Goal: Task Accomplishment & Management: Complete application form

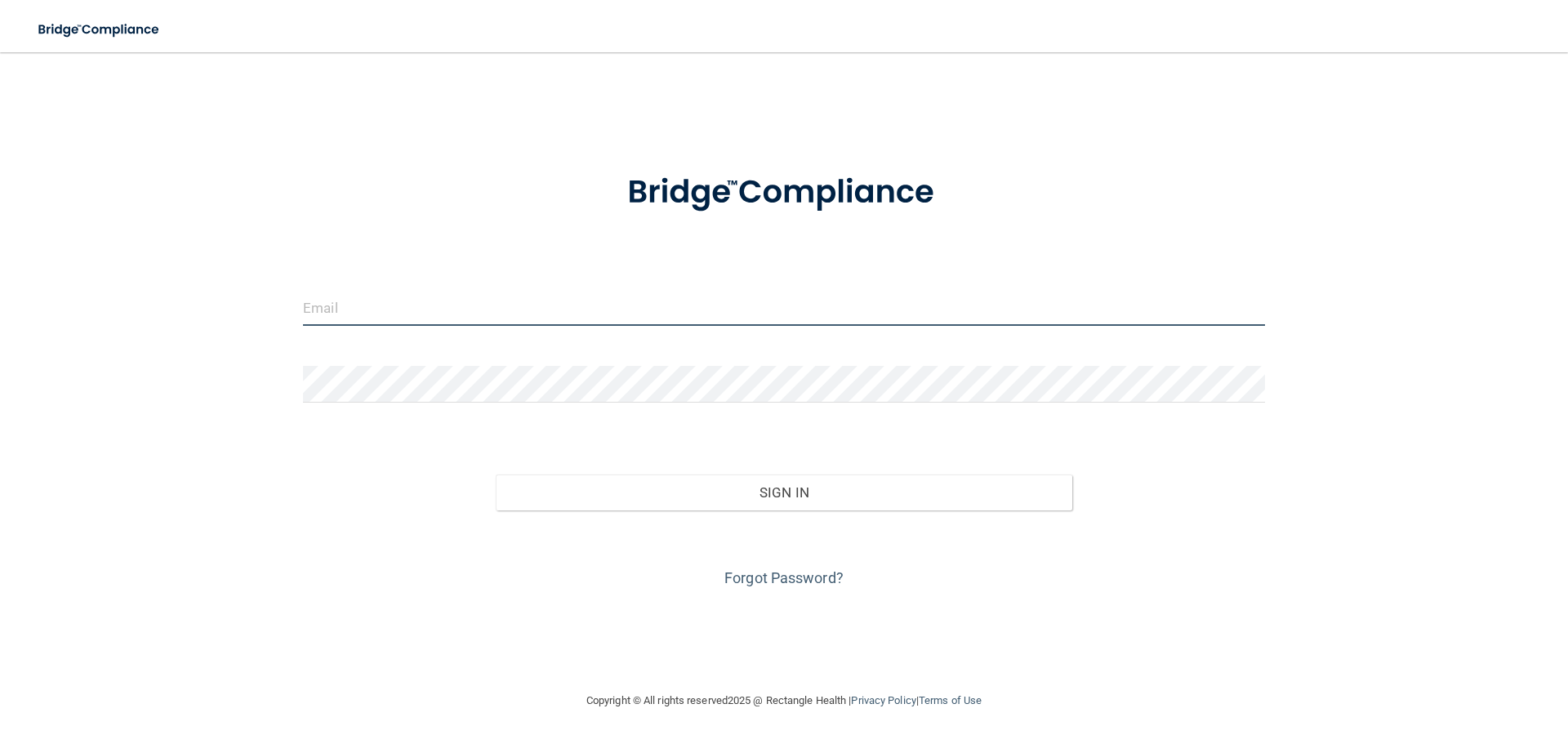
type input "[PERSON_NAME][EMAIL_ADDRESS][DOMAIN_NAME]"
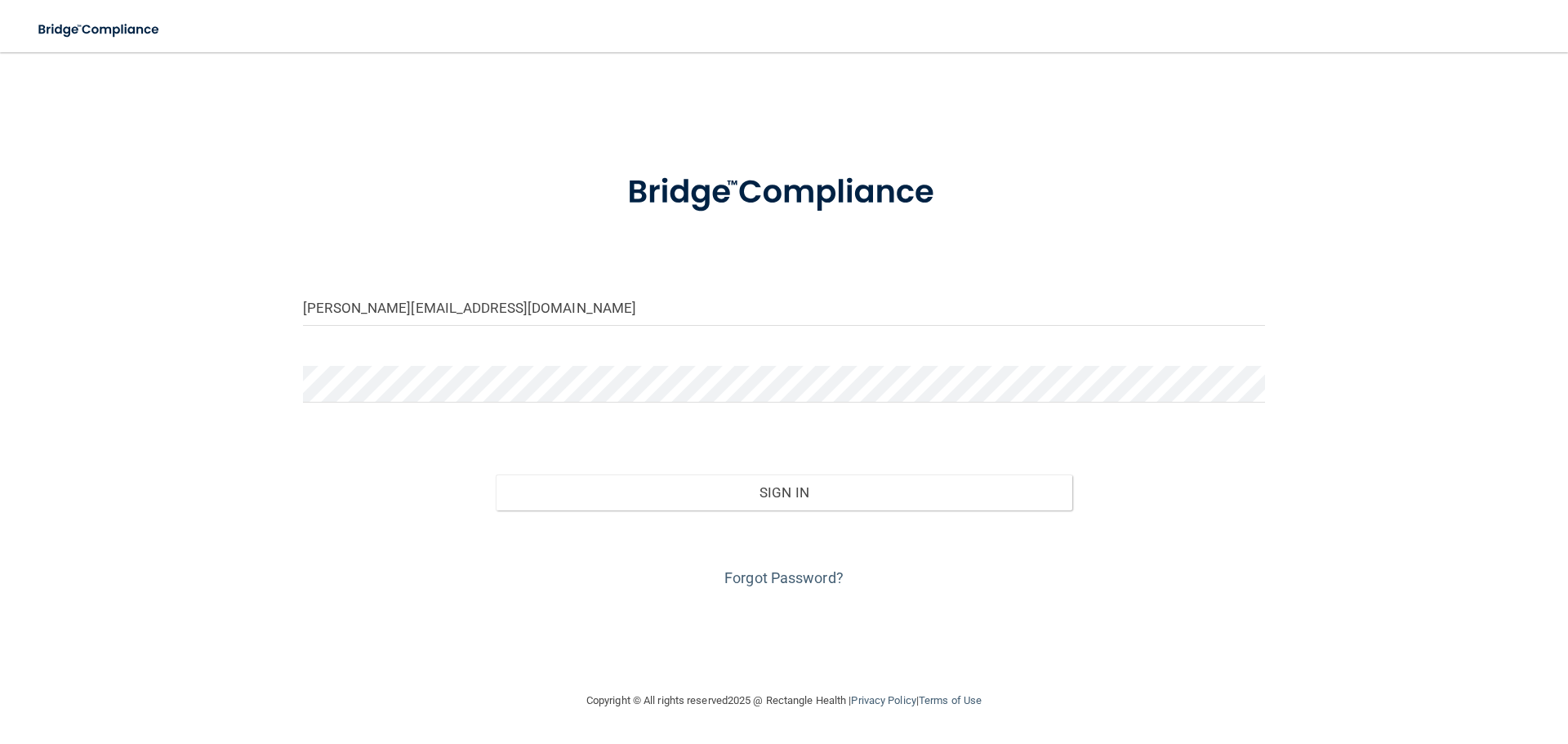
click at [784, 511] on div "Forgot Password?" at bounding box center [784, 551] width 987 height 82
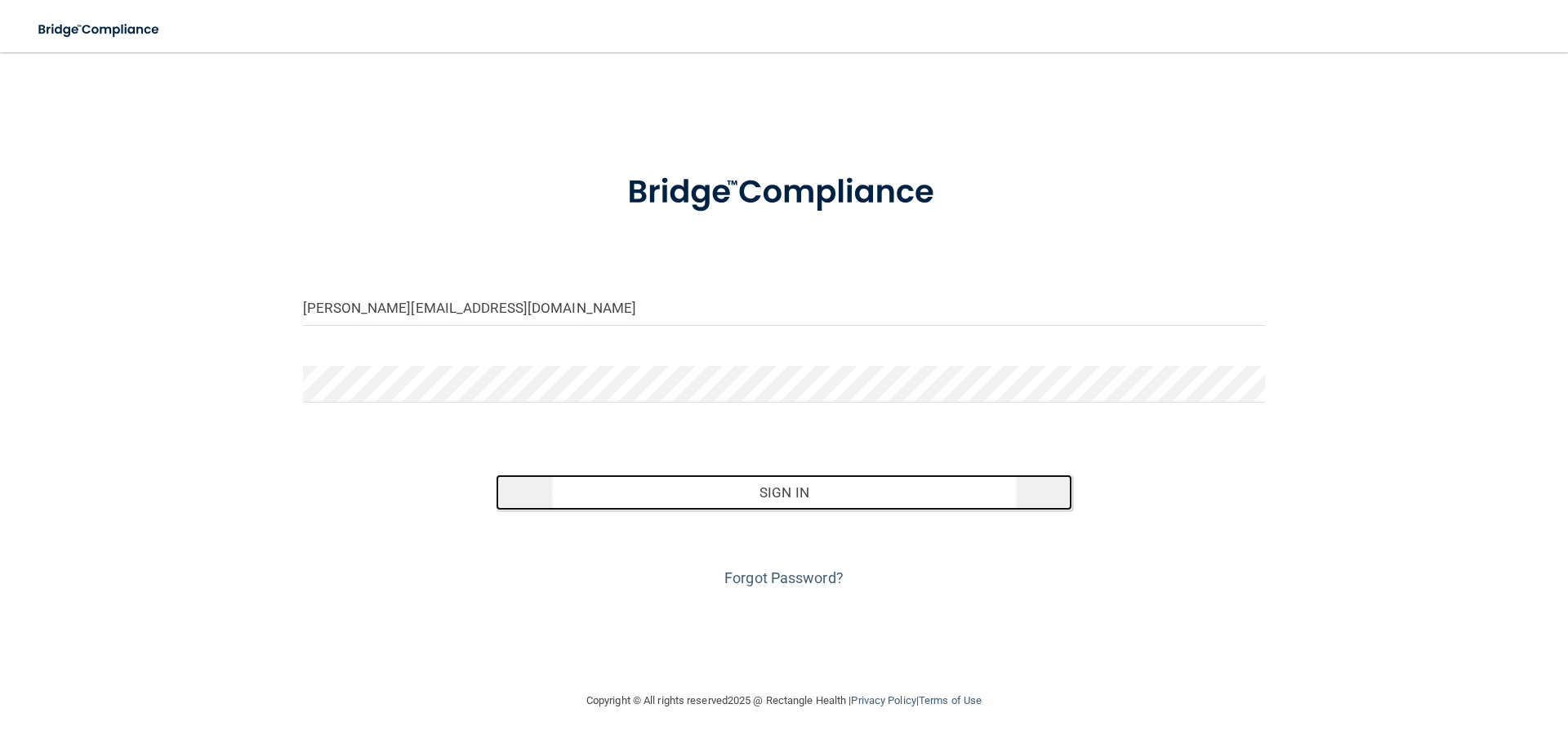
click at [784, 508] on button "Sign In" at bounding box center [784, 492] width 577 height 36
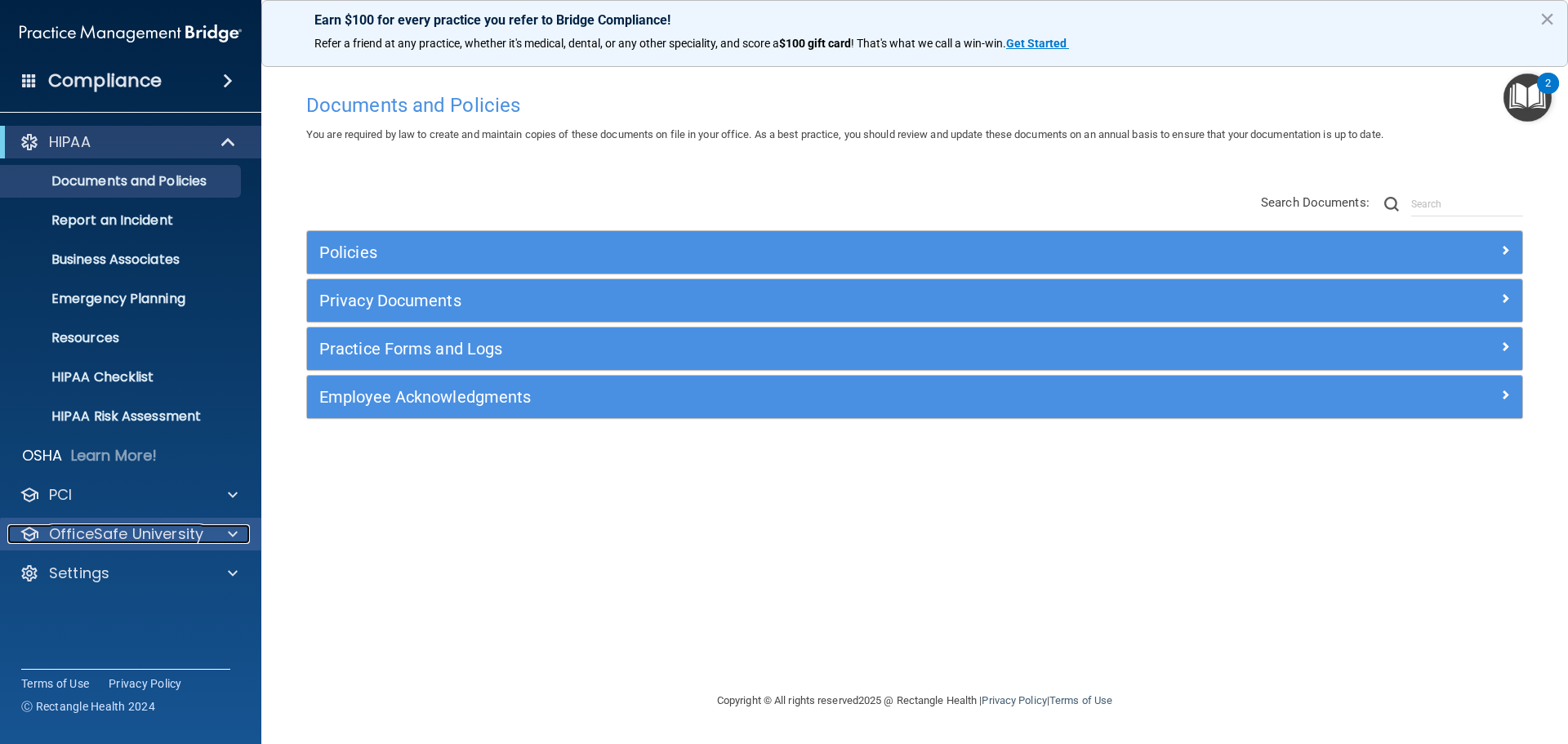
click at [181, 541] on p "OfficeSafe University" at bounding box center [126, 533] width 155 height 20
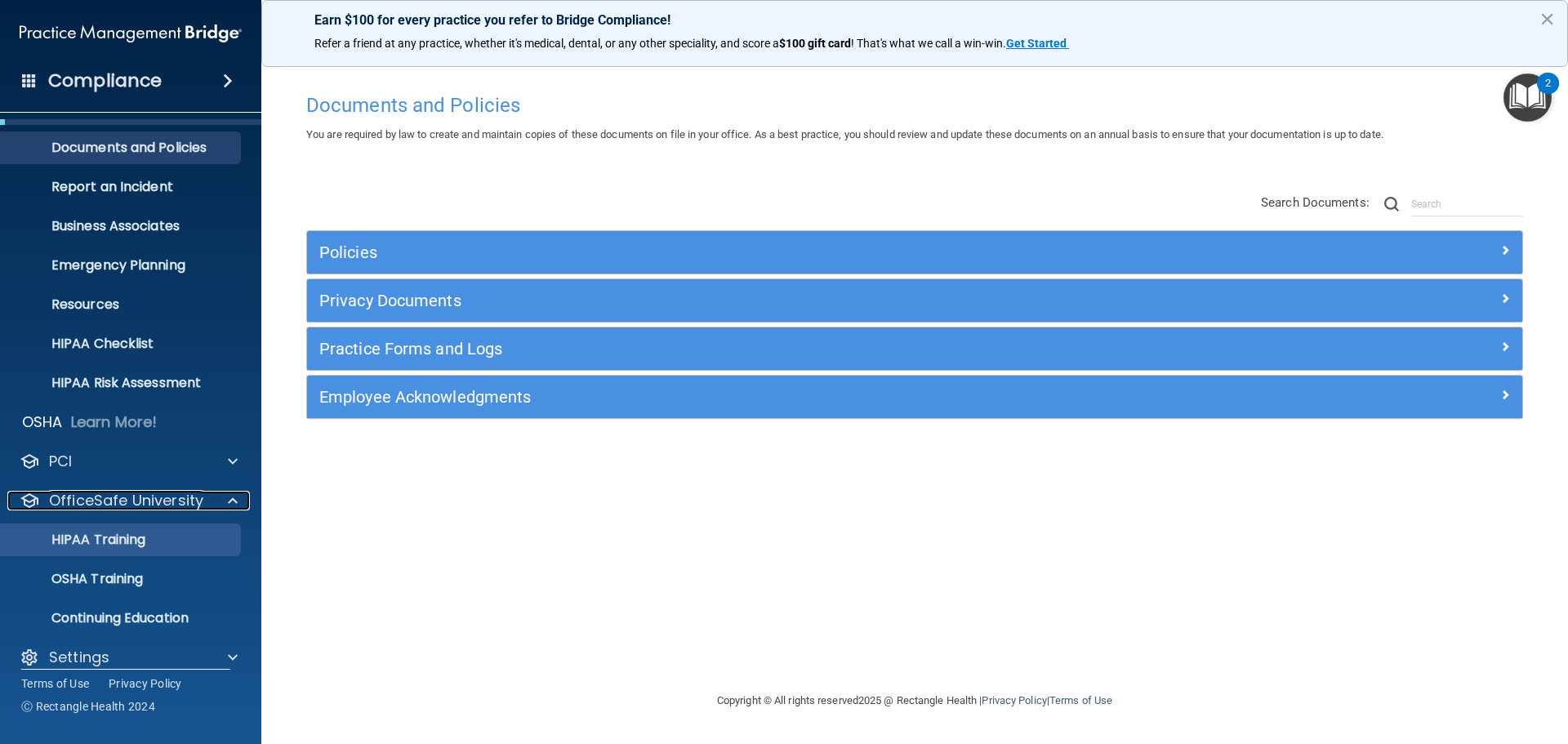
scroll to position [52, 0]
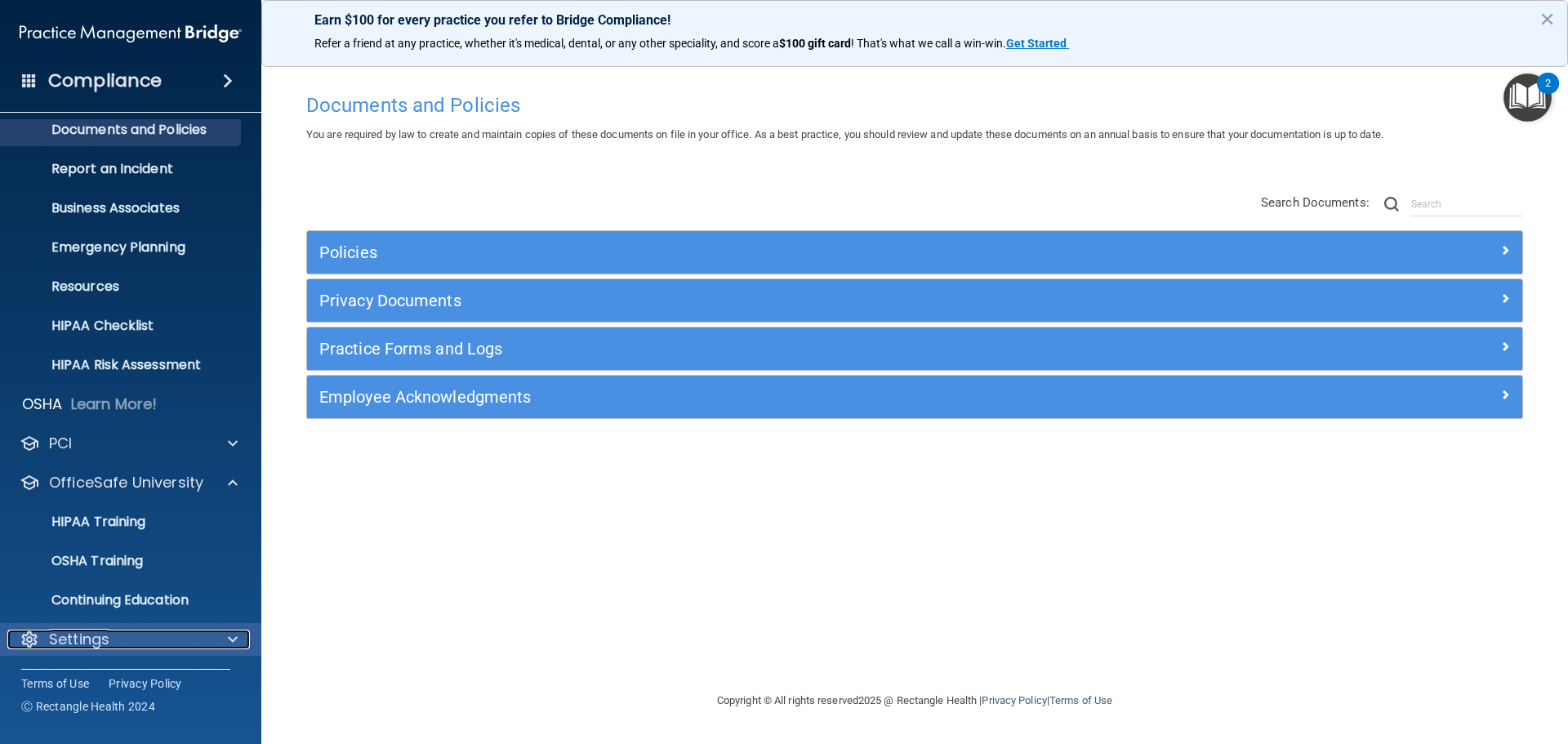
click at [186, 632] on div "Settings" at bounding box center [109, 639] width 202 height 20
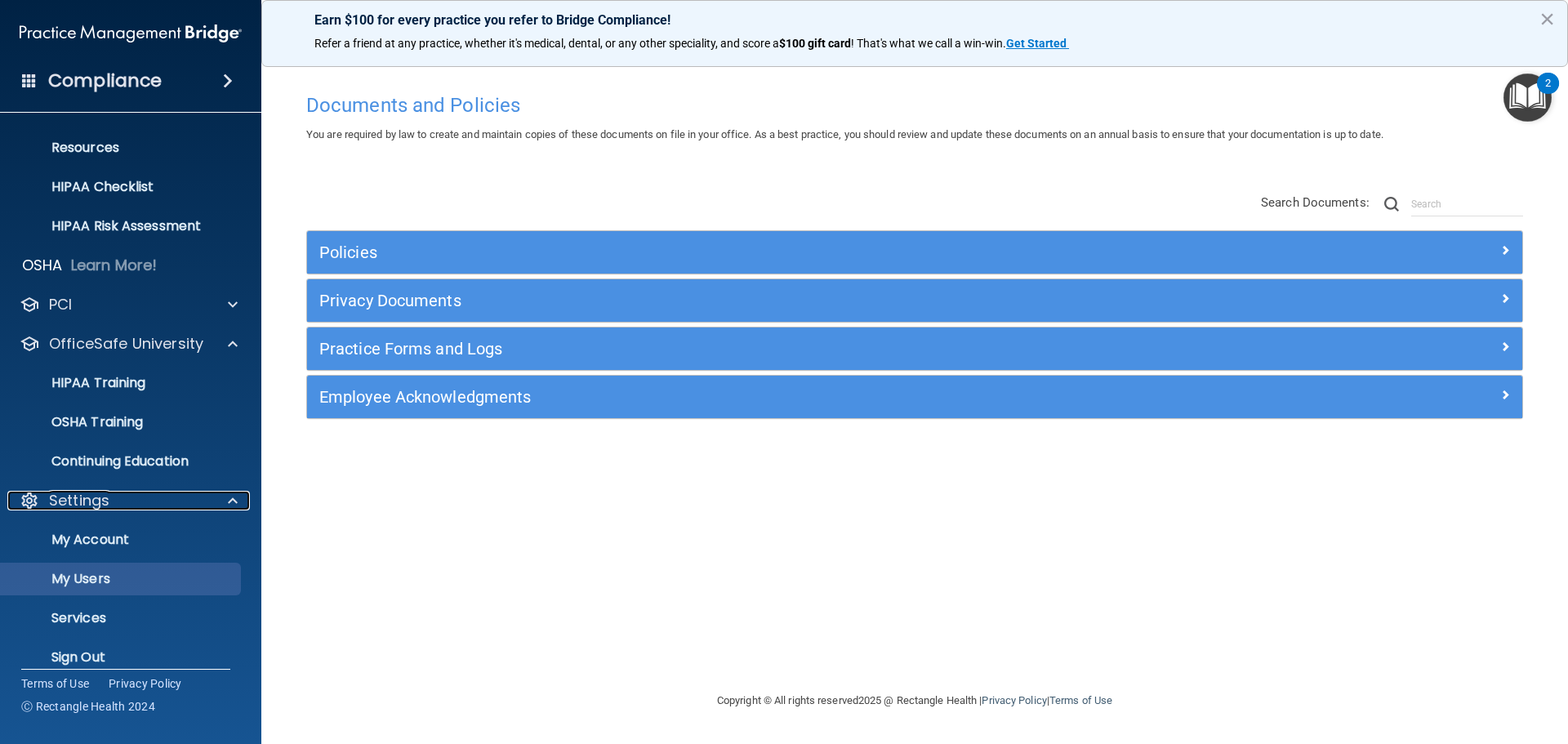
scroll to position [202, 0]
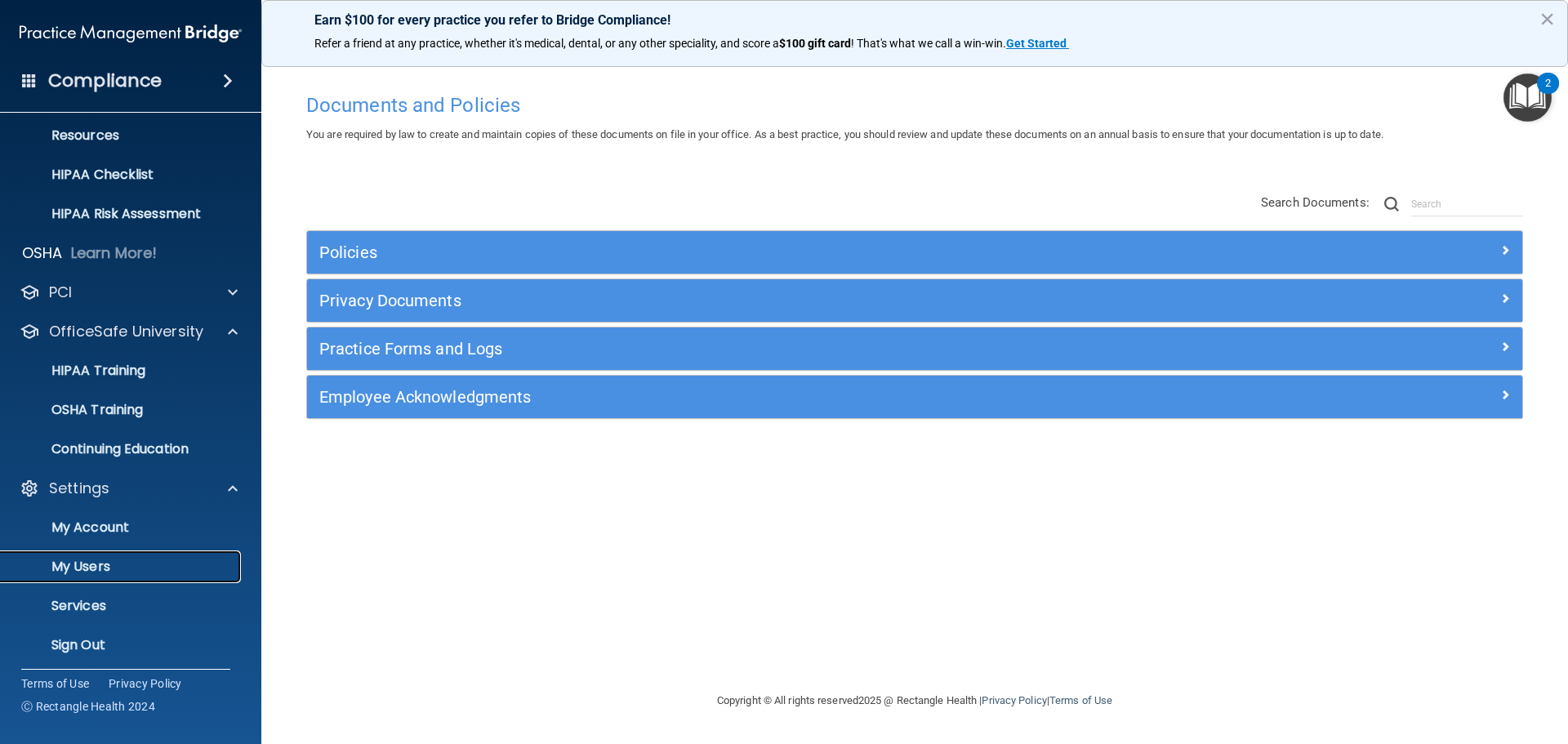
click at [174, 563] on p "My Users" at bounding box center [122, 566] width 223 height 16
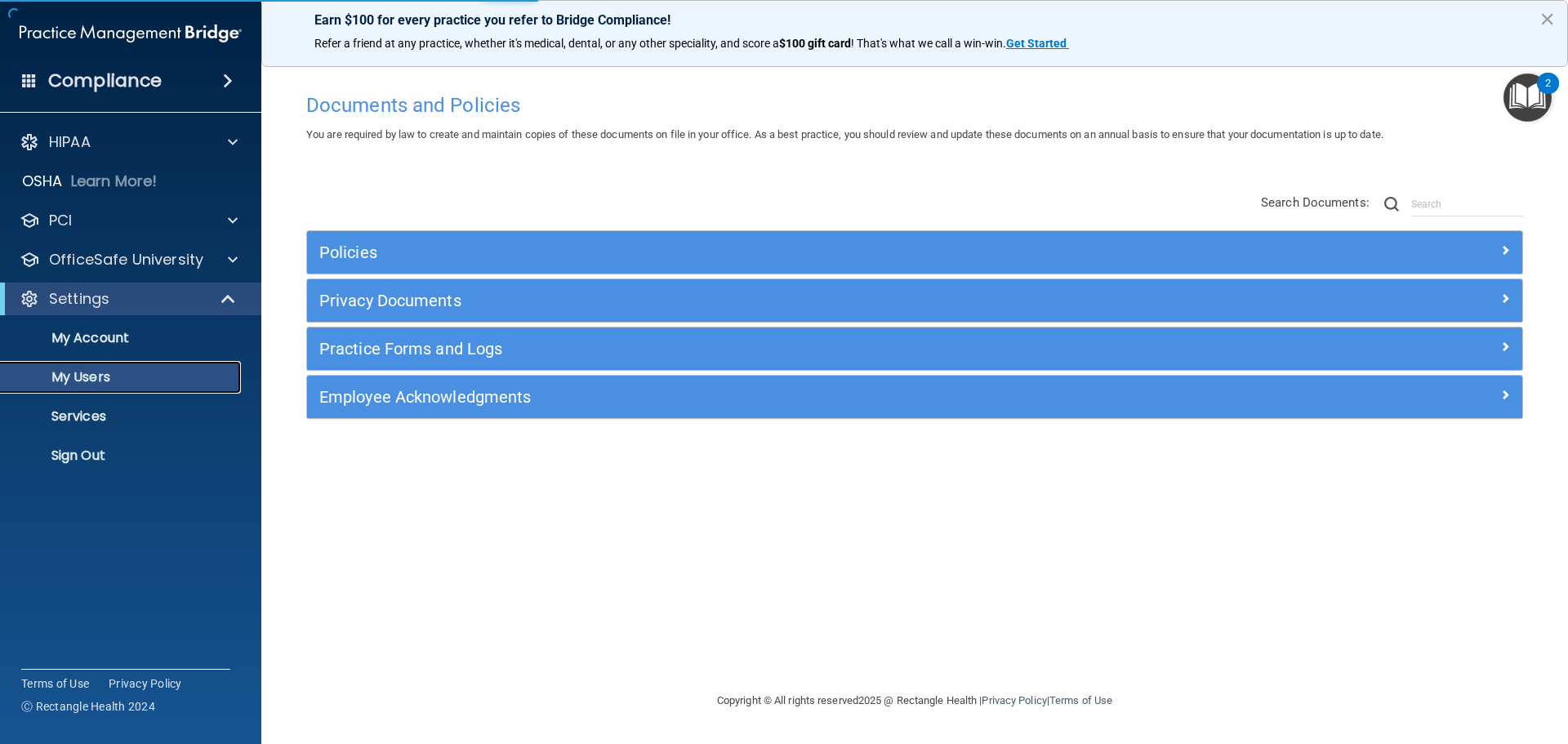
select select "20"
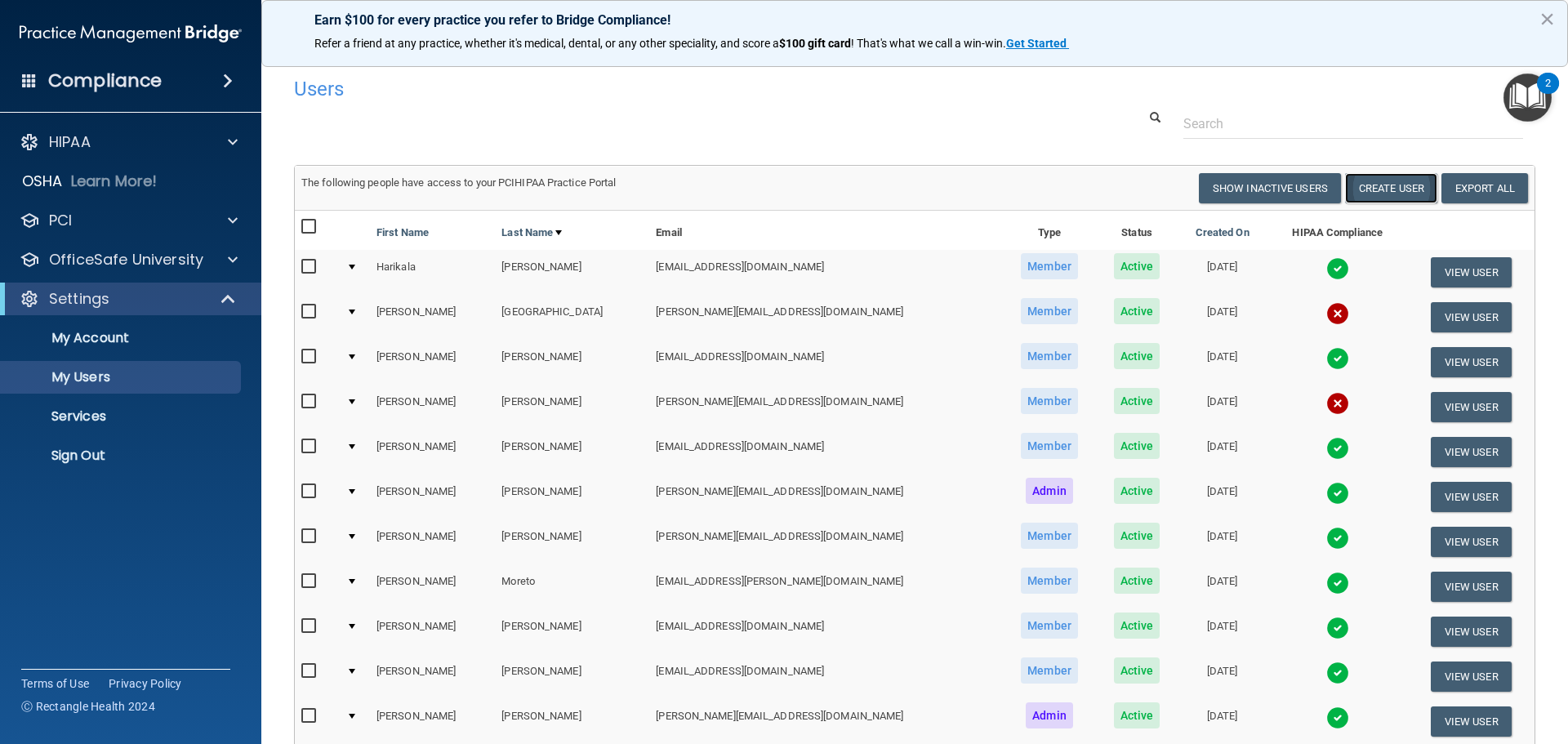
click at [1376, 189] on button "Create User" at bounding box center [1391, 188] width 92 height 30
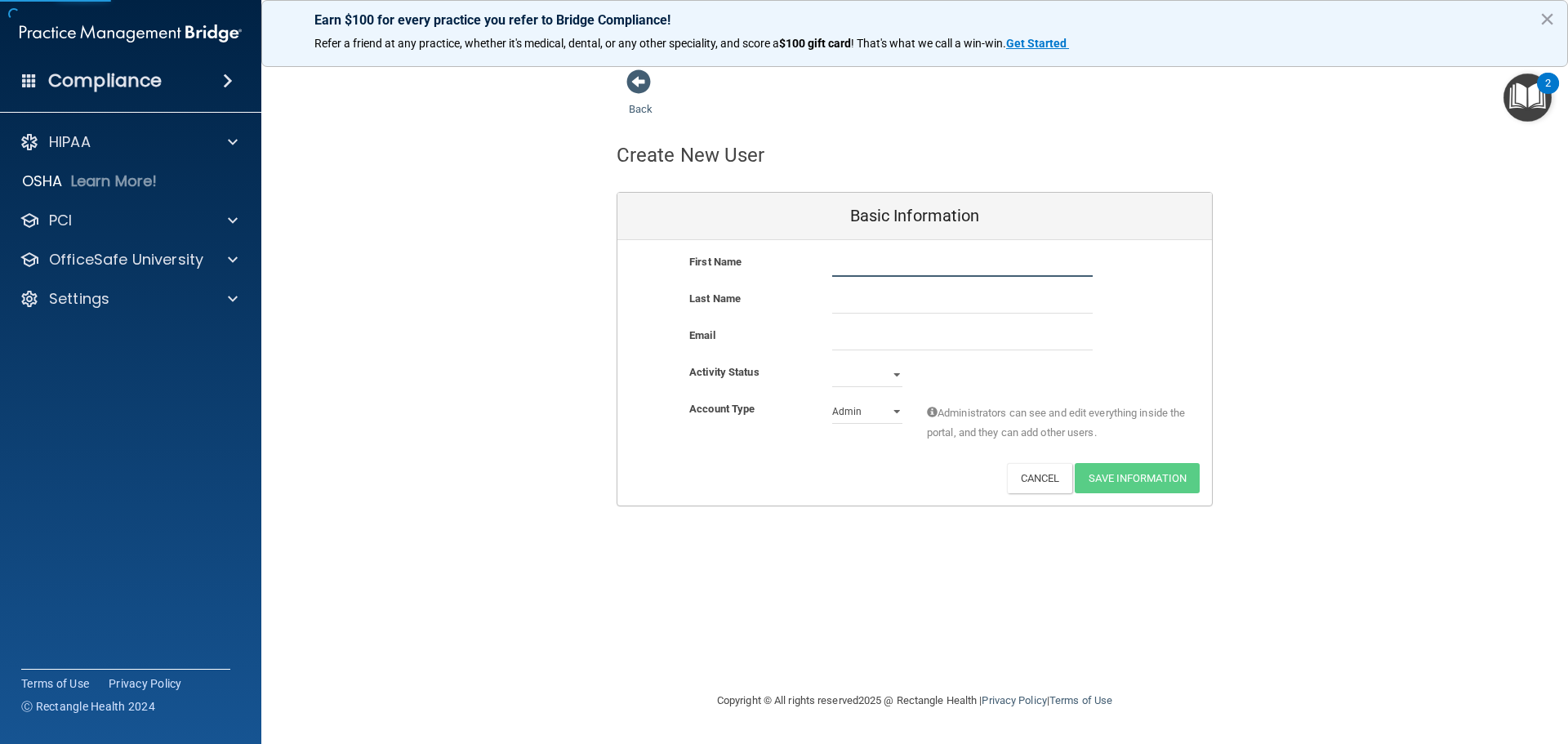
click at [939, 268] on input "text" at bounding box center [963, 264] width 261 height 24
type input "[PERSON_NAME]"
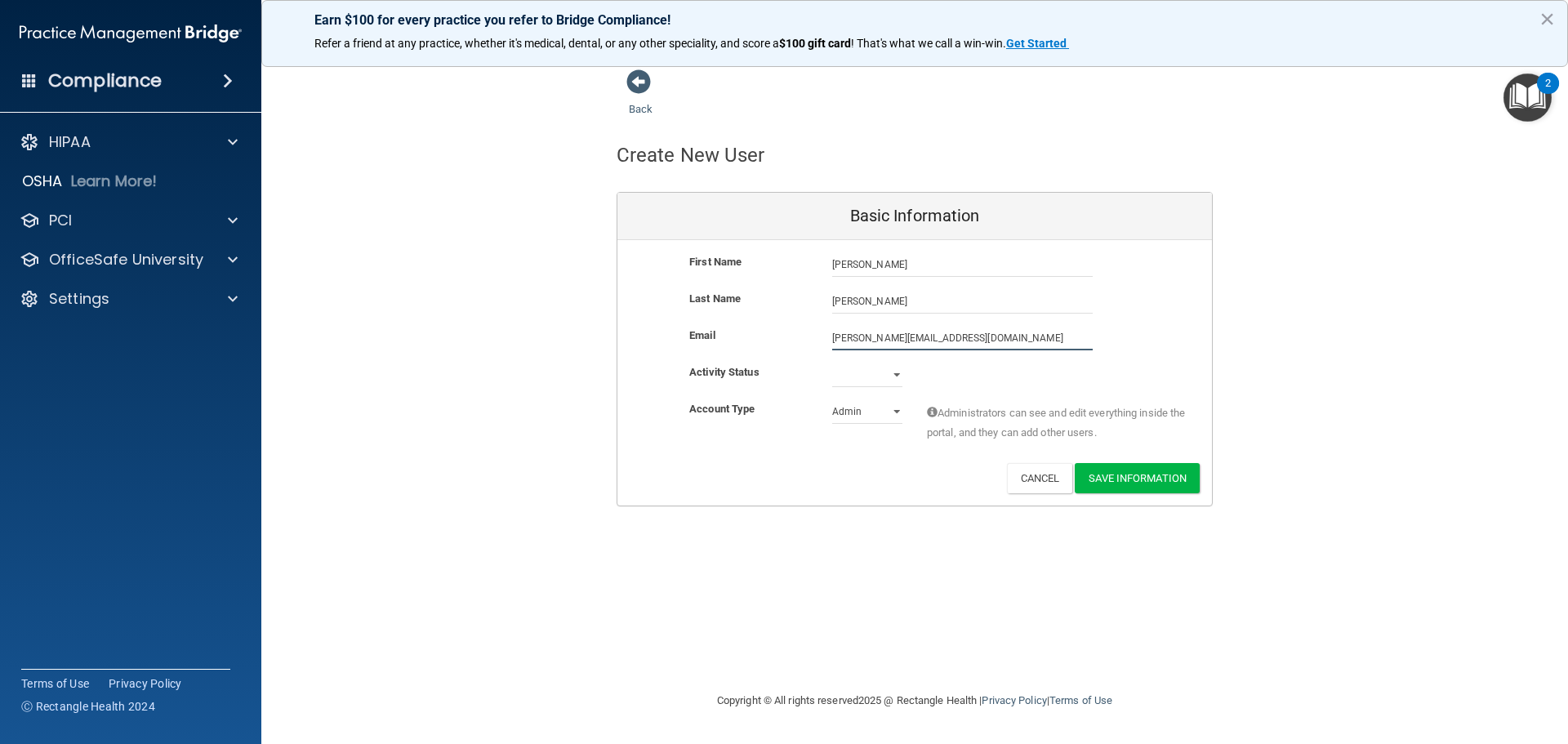
type input "[PERSON_NAME][EMAIL_ADDRESS][DOMAIN_NAME]"
click at [887, 371] on select "Active Inactive" at bounding box center [867, 375] width 70 height 24
select select "active"
click at [832, 363] on select "Active Inactive" at bounding box center [867, 375] width 70 height 24
click at [887, 409] on select "Admin Member" at bounding box center [867, 411] width 70 height 24
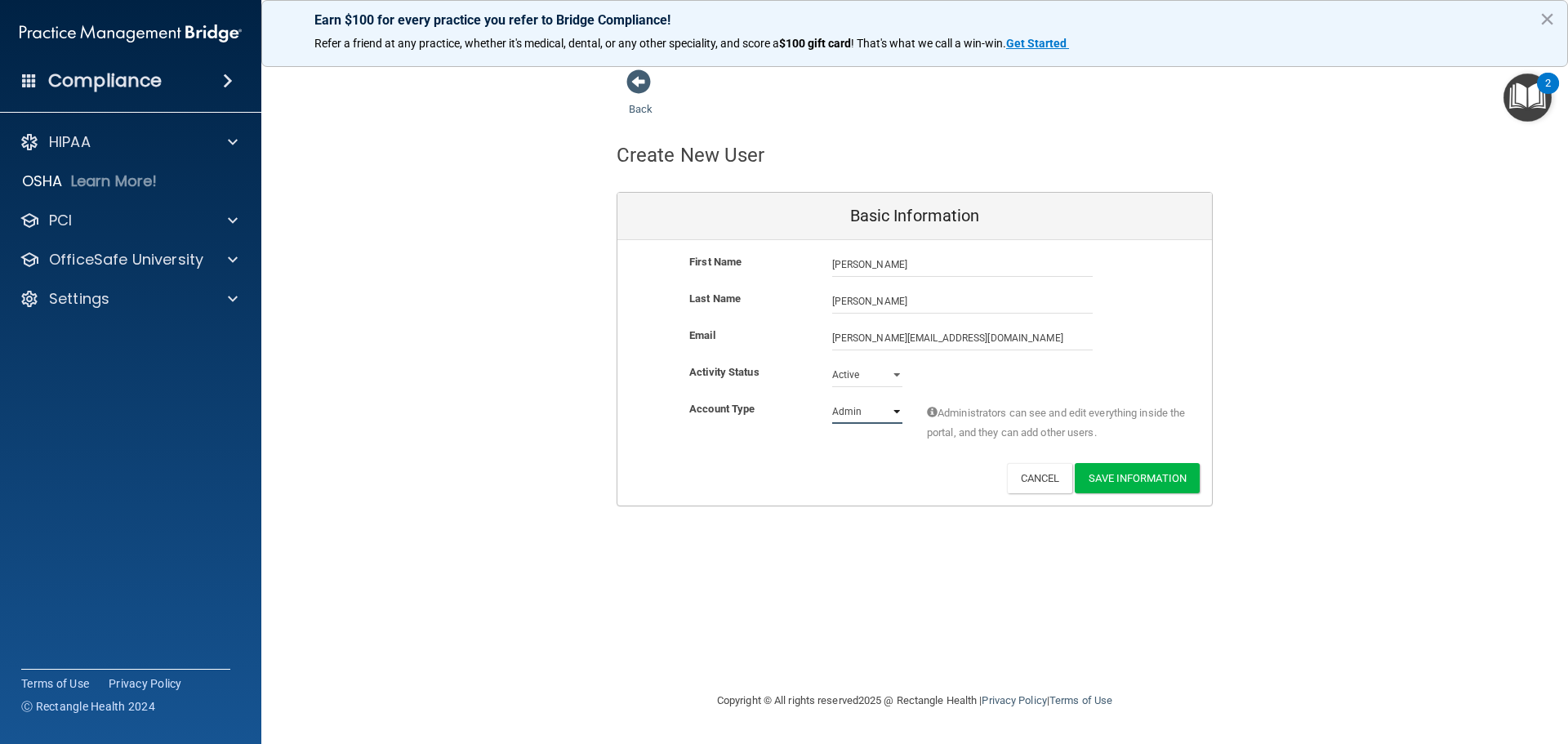
select select "practice_member"
click at [832, 399] on select "Admin Member" at bounding box center [867, 411] width 70 height 24
click at [1137, 486] on button "Save Information" at bounding box center [1137, 478] width 125 height 30
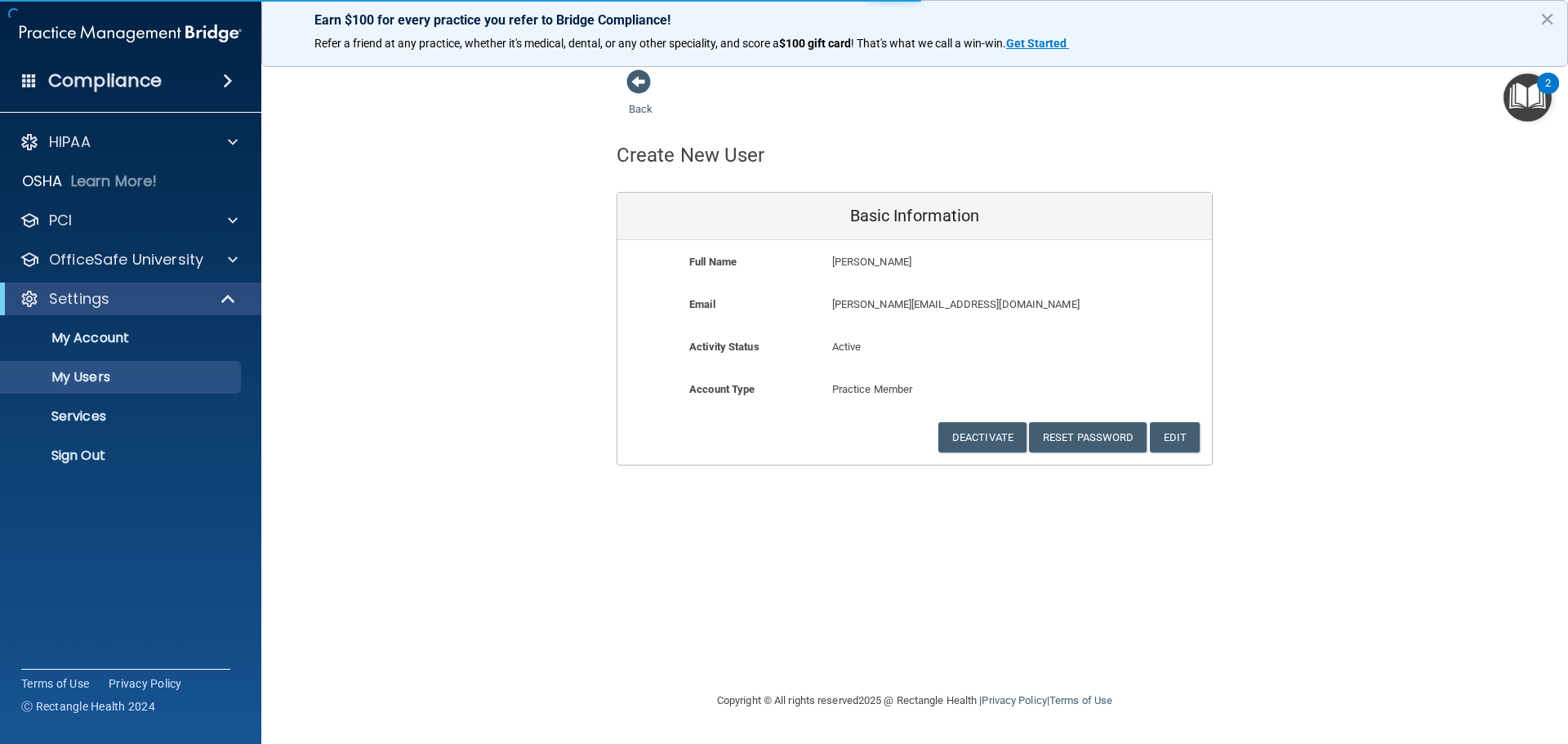
select select "20"
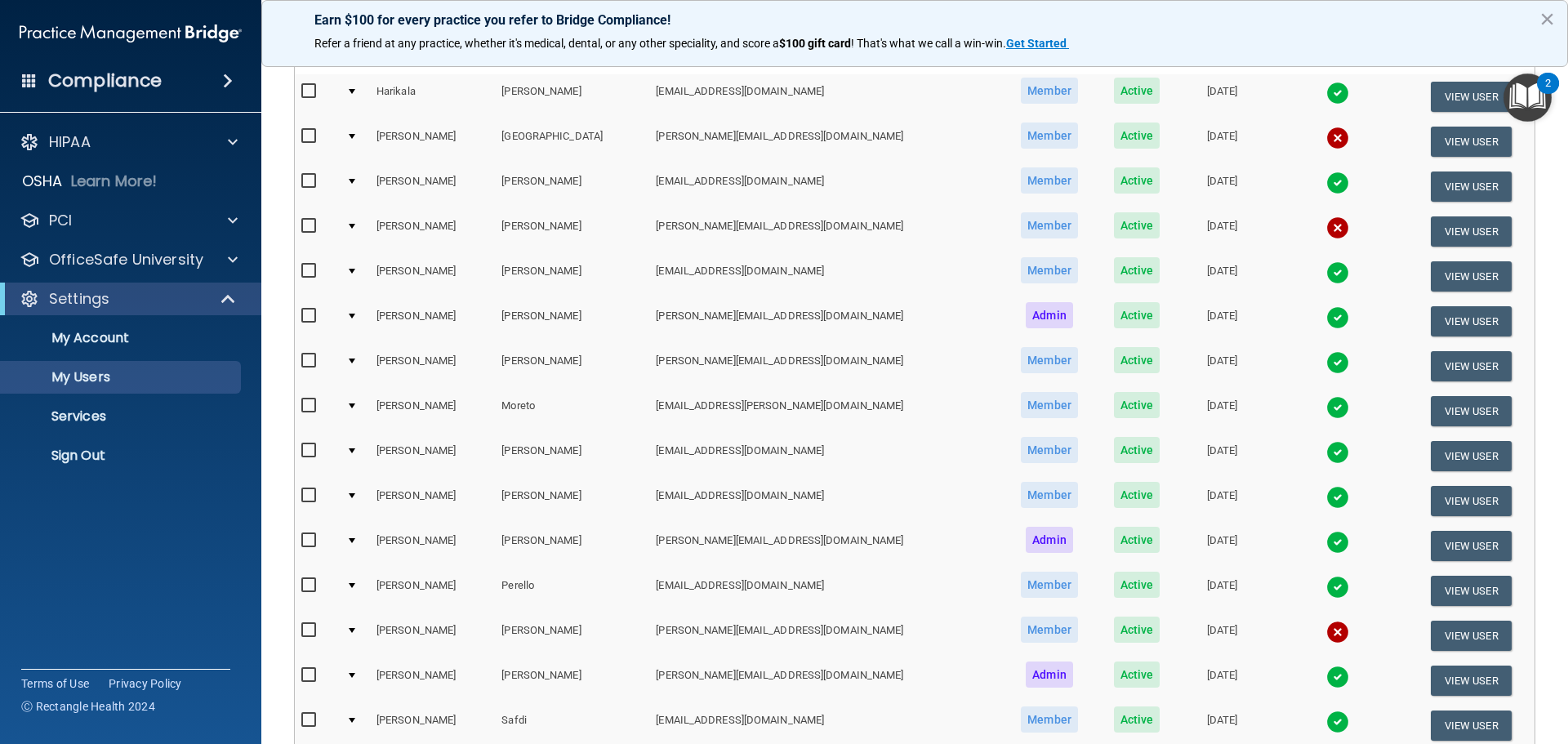
scroll to position [245, 0]
